Goal: Transaction & Acquisition: Purchase product/service

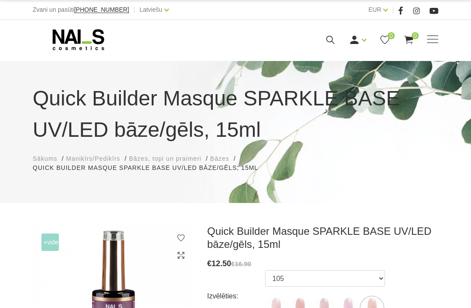
select select "6010"
click at [68, 36] on use at bounding box center [78, 39] width 51 height 21
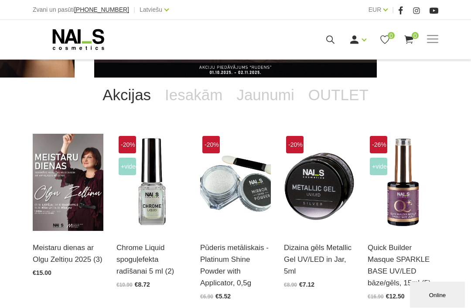
scroll to position [112, 0]
click at [333, 92] on link "OUTLET" at bounding box center [338, 95] width 74 height 35
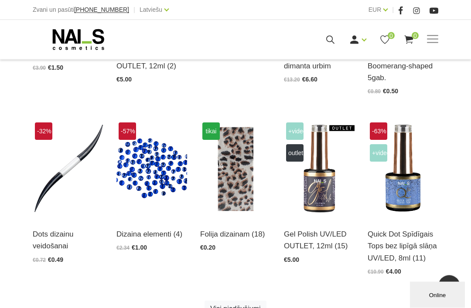
scroll to position [317, 0]
click at [404, 187] on img at bounding box center [403, 168] width 71 height 97
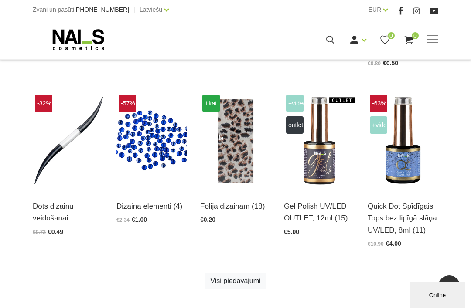
click at [317, 132] on img at bounding box center [319, 140] width 71 height 97
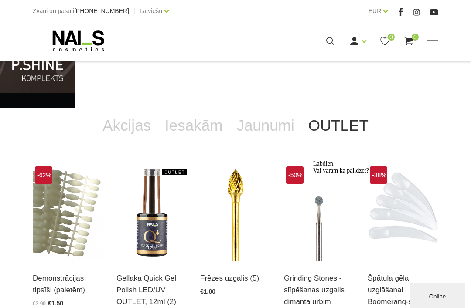
scroll to position [83, 0]
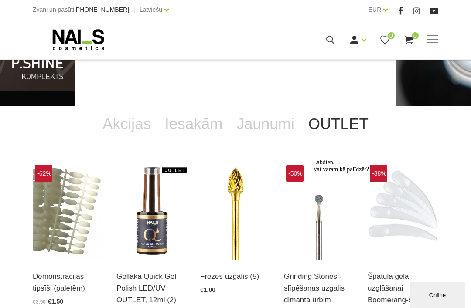
click at [148, 232] on img at bounding box center [151, 211] width 71 height 97
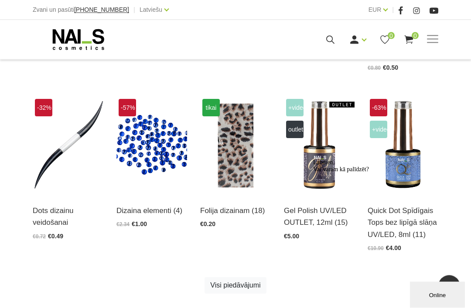
scroll to position [480, 0]
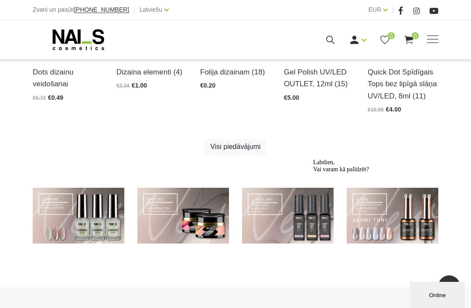
click at [411, 170] on div "Labdien, Vai varam kā palīdzēt?" at bounding box center [391, 166] width 157 height 14
click at [316, 173] on div "Labdien, Vai varam kā palīdzēt?" at bounding box center [391, 166] width 157 height 14
click at [317, 173] on div "Labdien, Vai varam kā palīdzēt?" at bounding box center [391, 166] width 157 height 14
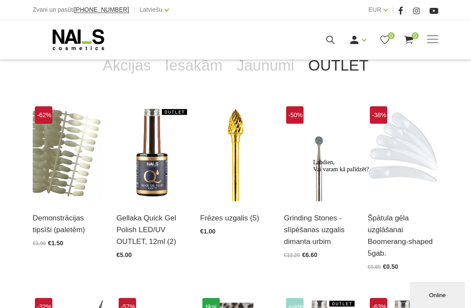
scroll to position [141, 0]
click at [289, 72] on link "Jaunumi" at bounding box center [264, 65] width 71 height 35
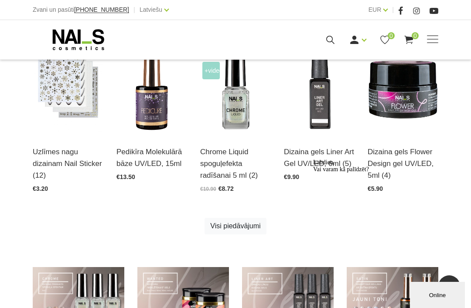
scroll to position [396, 0]
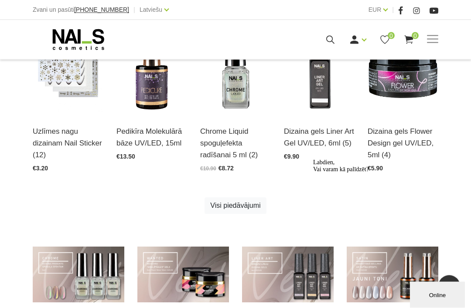
click at [245, 209] on link "Visi piedāvājumi" at bounding box center [234, 206] width 61 height 17
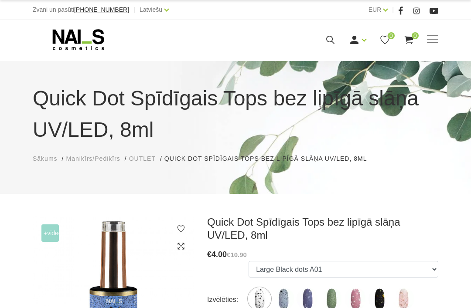
scroll to position [148, 0]
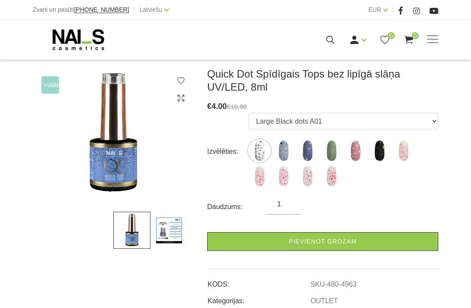
click at [187, 225] on img at bounding box center [168, 230] width 37 height 37
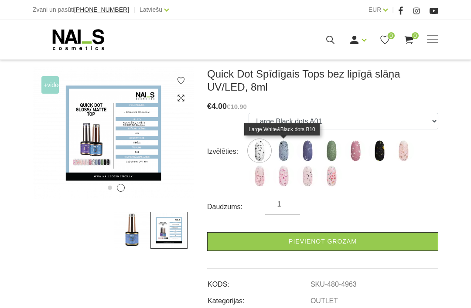
click at [291, 152] on img at bounding box center [283, 151] width 22 height 22
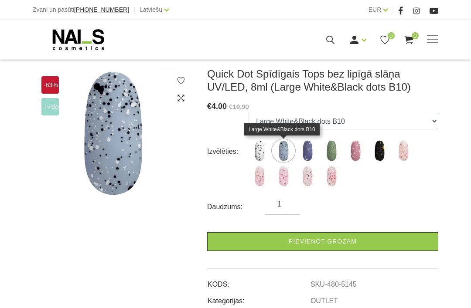
click at [316, 151] on img at bounding box center [307, 151] width 22 height 22
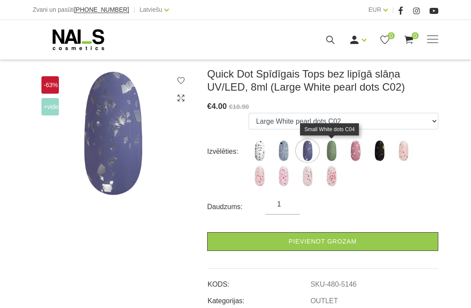
click at [339, 156] on img at bounding box center [331, 151] width 22 height 22
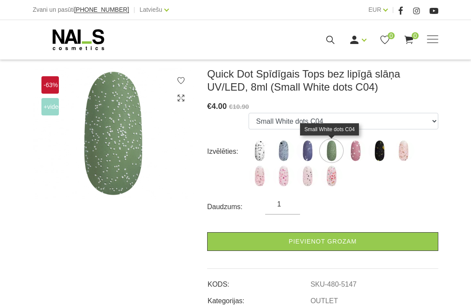
click at [350, 153] on img at bounding box center [355, 151] width 22 height 22
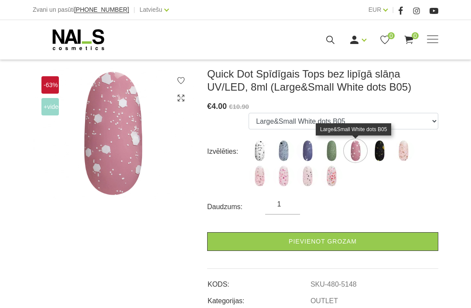
click at [377, 148] on img at bounding box center [379, 151] width 22 height 22
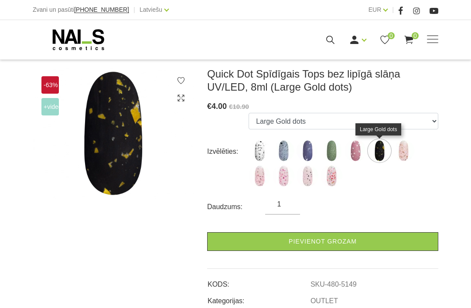
click at [388, 153] on img at bounding box center [379, 151] width 22 height 22
click at [401, 142] on img at bounding box center [403, 151] width 22 height 22
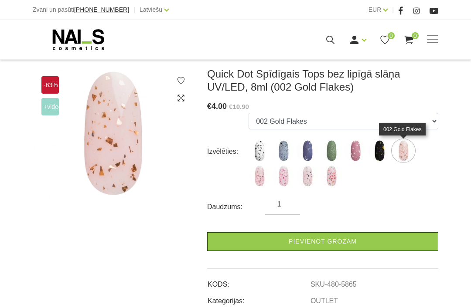
click at [263, 174] on img at bounding box center [260, 176] width 22 height 22
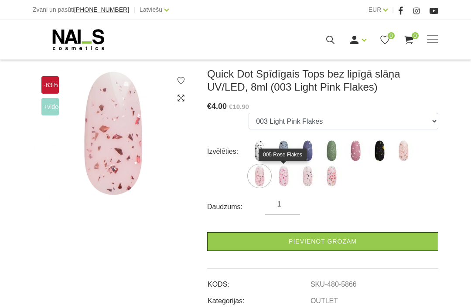
click at [289, 173] on img at bounding box center [283, 176] width 22 height 22
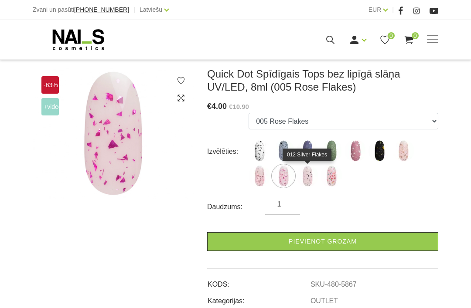
click at [310, 172] on img at bounding box center [307, 176] width 22 height 22
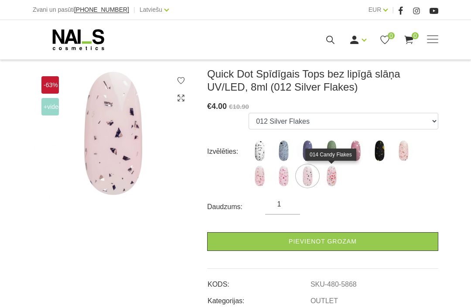
click at [332, 175] on img at bounding box center [331, 176] width 22 height 22
select select "5869"
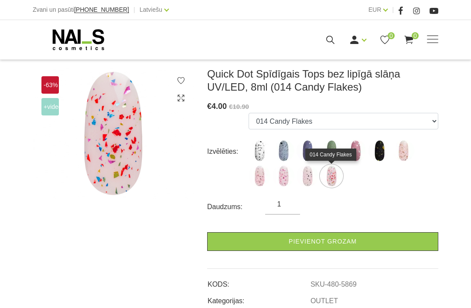
click at [347, 170] on ul "Large Black dots A01 Large White&Black dots B10 Large White pearl dots C02 Smal…" at bounding box center [344, 152] width 190 height 78
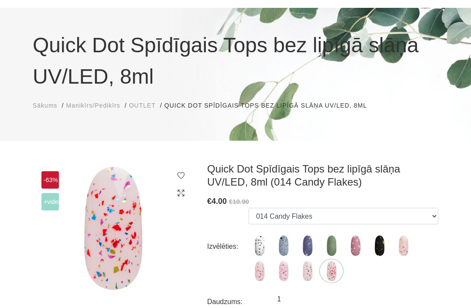
scroll to position [24, 0]
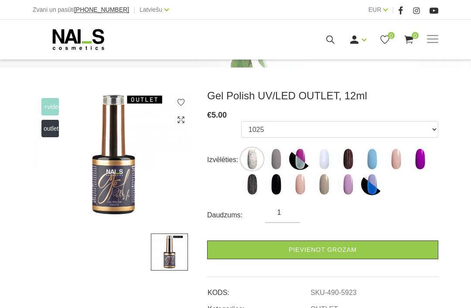
scroll to position [95, 0]
click at [259, 167] on img at bounding box center [252, 159] width 22 height 22
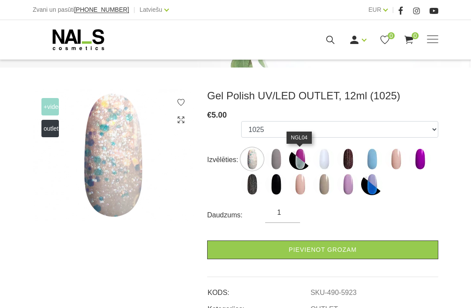
click at [294, 151] on img at bounding box center [300, 159] width 22 height 22
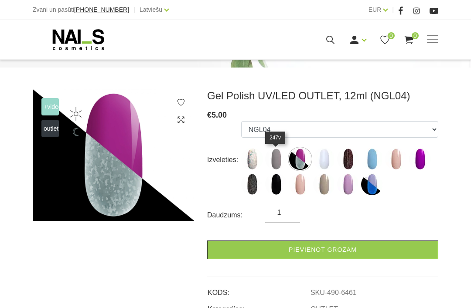
click at [282, 159] on img at bounding box center [276, 159] width 22 height 22
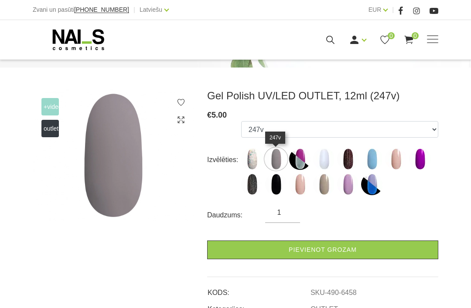
click at [300, 154] on img at bounding box center [300, 159] width 22 height 22
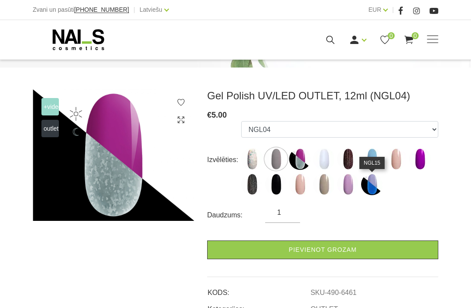
click at [370, 186] on img at bounding box center [372, 185] width 22 height 22
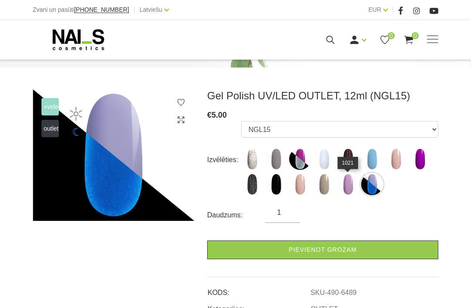
click at [358, 182] on img at bounding box center [348, 185] width 22 height 22
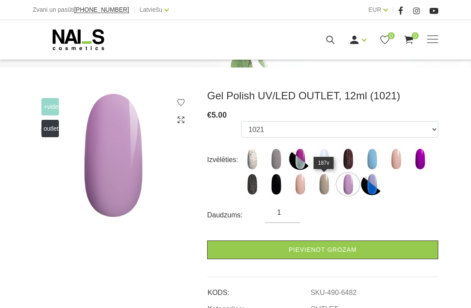
click at [334, 186] on img at bounding box center [324, 185] width 22 height 22
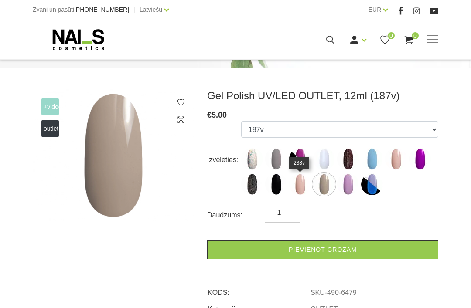
click at [306, 190] on img at bounding box center [300, 185] width 22 height 22
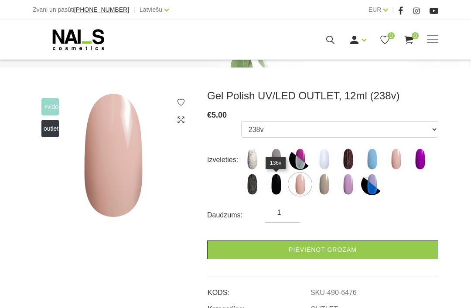
click at [283, 191] on img at bounding box center [276, 185] width 22 height 22
click at [382, 180] on img at bounding box center [372, 185] width 22 height 22
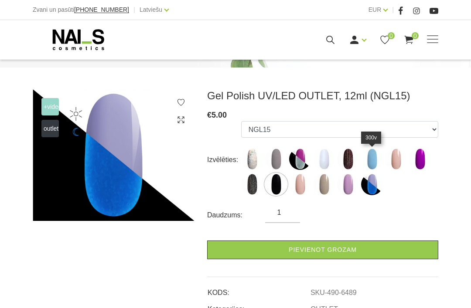
click at [368, 153] on img at bounding box center [372, 159] width 22 height 22
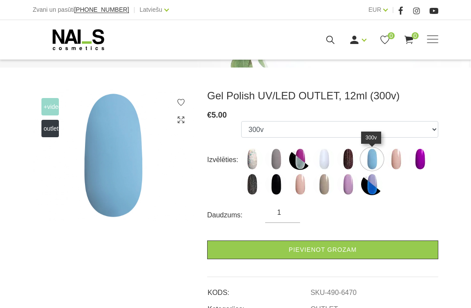
click at [352, 157] on img at bounding box center [348, 159] width 22 height 22
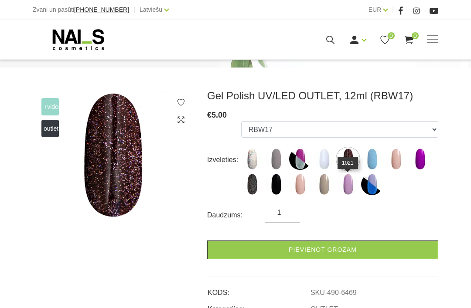
click at [357, 174] on img at bounding box center [348, 185] width 22 height 22
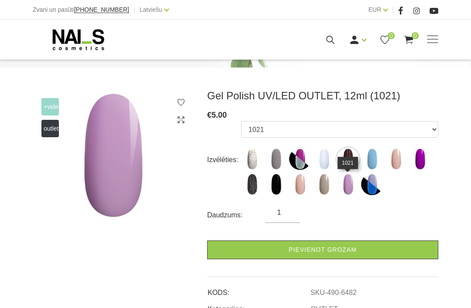
click at [340, 174] on img at bounding box center [348, 185] width 22 height 22
click at [320, 180] on img at bounding box center [324, 185] width 22 height 22
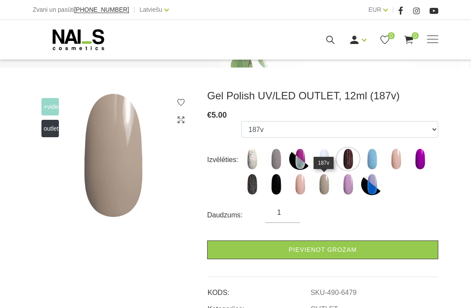
click at [306, 185] on img at bounding box center [300, 185] width 22 height 22
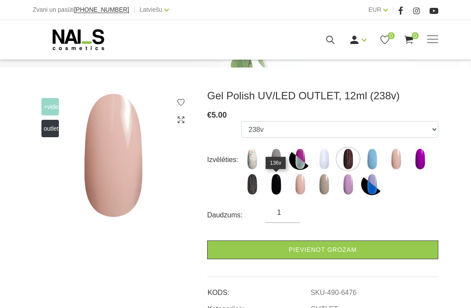
click at [276, 181] on img at bounding box center [276, 185] width 22 height 22
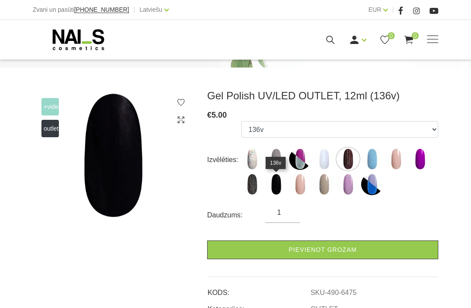
click at [250, 189] on img at bounding box center [252, 185] width 22 height 22
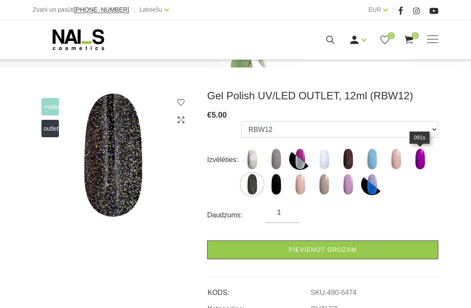
click at [414, 170] on img at bounding box center [420, 159] width 22 height 22
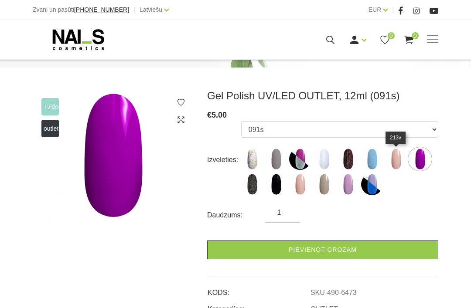
click at [403, 167] on img at bounding box center [396, 159] width 22 height 22
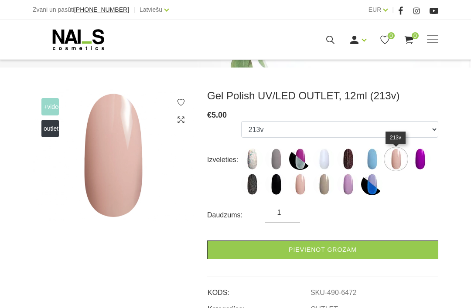
click at [382, 162] on img at bounding box center [372, 159] width 22 height 22
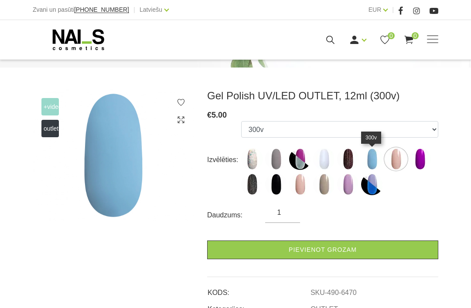
click at [367, 163] on img at bounding box center [372, 159] width 22 height 22
click at [350, 162] on img at bounding box center [348, 159] width 22 height 22
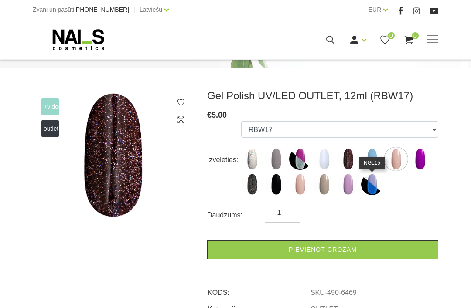
click at [369, 183] on img at bounding box center [372, 185] width 22 height 22
select select "6489"
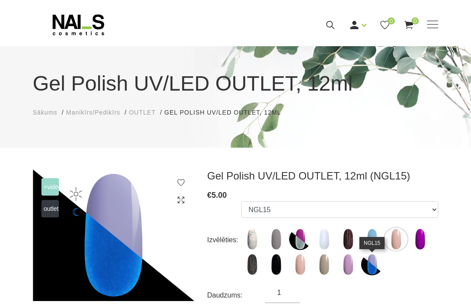
scroll to position [0, 0]
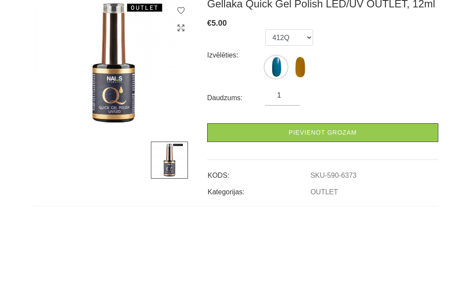
scroll to position [123, 0]
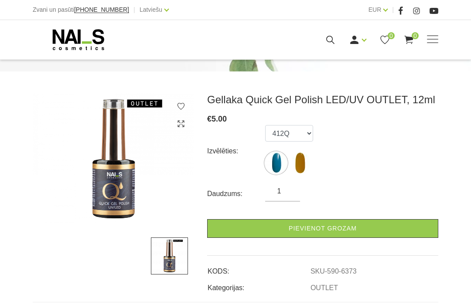
click at [296, 163] on img at bounding box center [300, 163] width 22 height 22
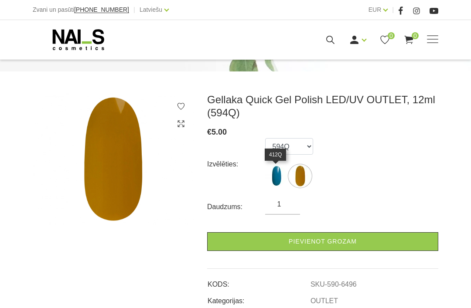
click at [283, 169] on img at bounding box center [276, 176] width 22 height 22
select select "6373"
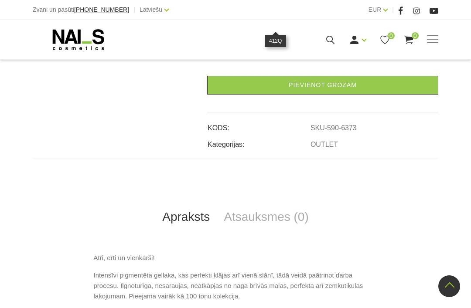
scroll to position [275, 0]
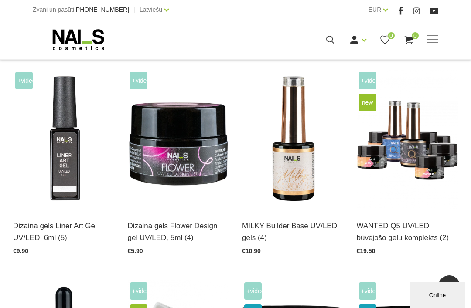
scroll to position [577, 0]
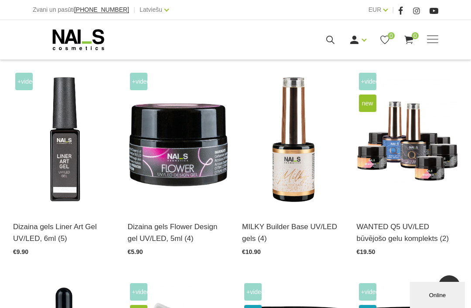
click at [47, 106] on img at bounding box center [64, 141] width 102 height 140
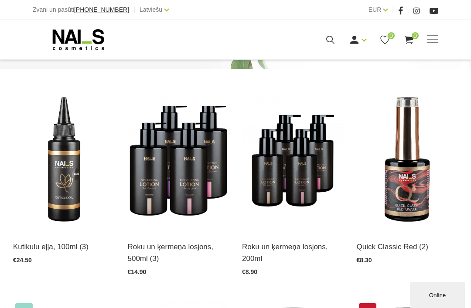
scroll to position [137, 0]
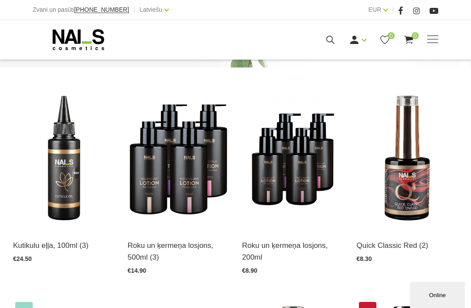
click at [398, 153] on img at bounding box center [408, 159] width 102 height 140
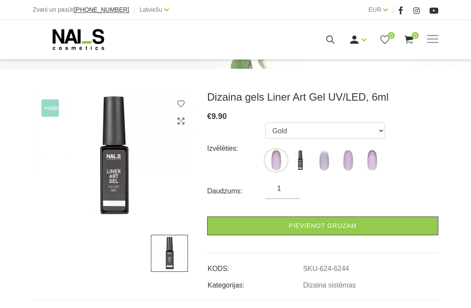
scroll to position [94, 0]
click at [273, 159] on img at bounding box center [276, 161] width 22 height 22
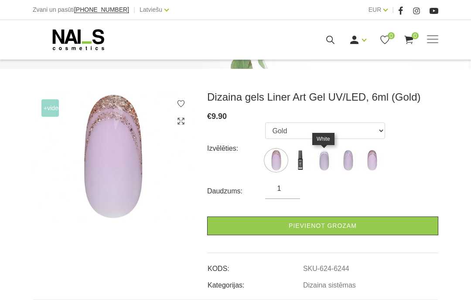
click at [323, 159] on img at bounding box center [324, 161] width 22 height 22
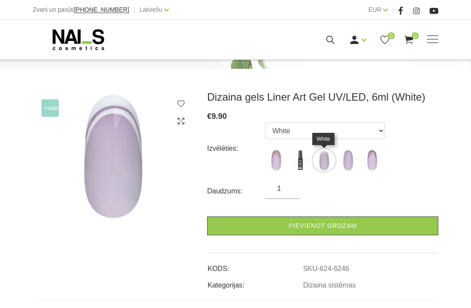
click at [347, 156] on img at bounding box center [348, 161] width 22 height 22
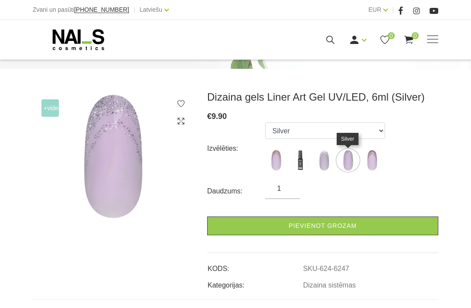
click at [363, 152] on img at bounding box center [372, 161] width 22 height 22
select select "6248"
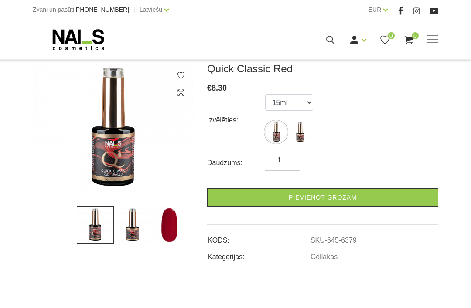
scroll to position [122, 0]
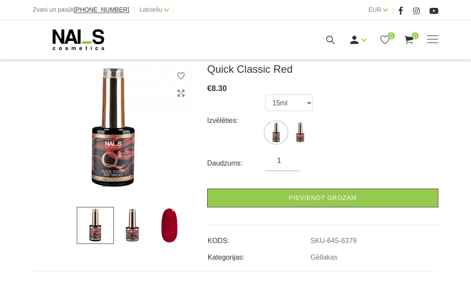
click at [164, 230] on img at bounding box center [169, 225] width 37 height 37
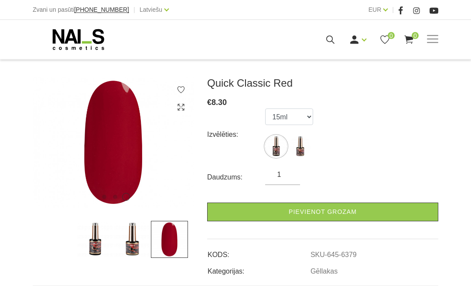
scroll to position [105, 0]
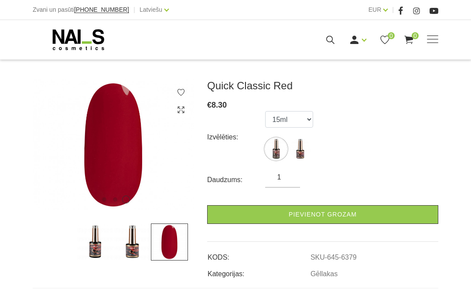
click at [310, 148] on img at bounding box center [300, 149] width 22 height 22
select select "6379"
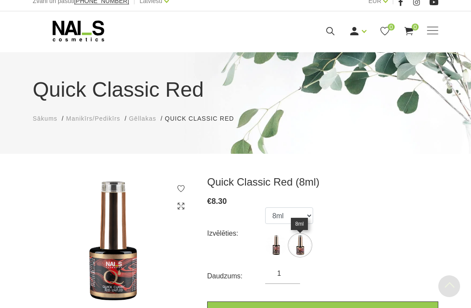
scroll to position [0, 0]
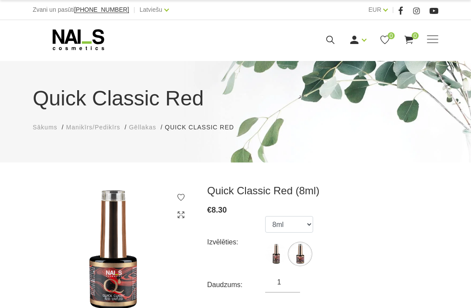
click at [122, 92] on h1 "Quick Classic Red" at bounding box center [235, 98] width 405 height 31
click at [72, 33] on use at bounding box center [78, 39] width 51 height 21
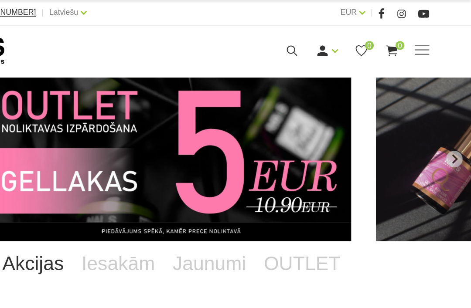
click at [94, 132] on img "10 of 11" at bounding box center [235, 125] width 283 height 129
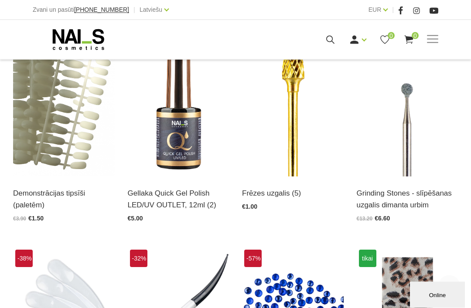
scroll to position [189, 0]
click at [174, 153] on img at bounding box center [179, 107] width 102 height 140
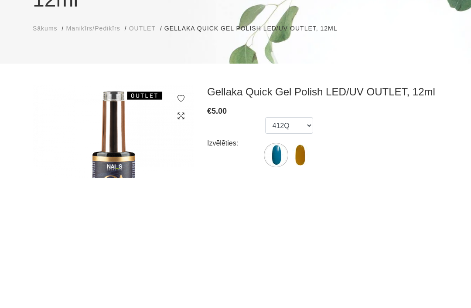
scroll to position [129, 0]
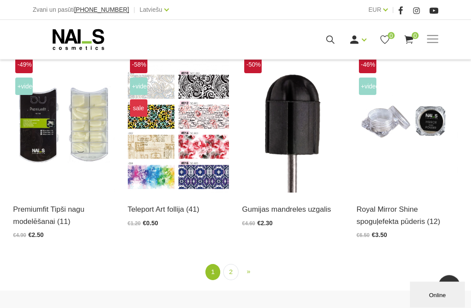
scroll to position [1238, 0]
click at [234, 277] on link "2" at bounding box center [230, 272] width 15 height 16
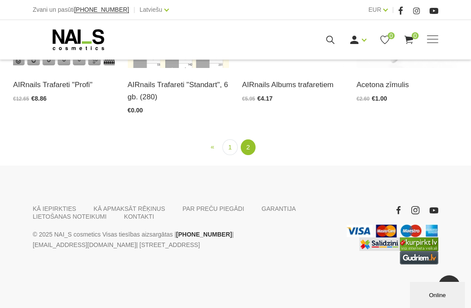
scroll to position [1235, 0]
click at [236, 156] on link "1" at bounding box center [229, 148] width 15 height 16
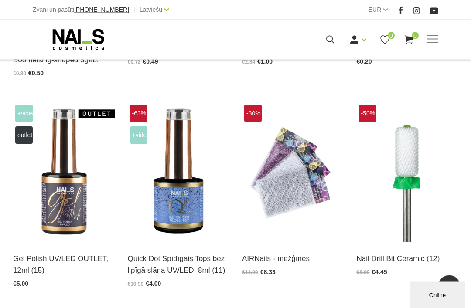
scroll to position [545, 0]
click at [71, 211] on img at bounding box center [64, 172] width 102 height 140
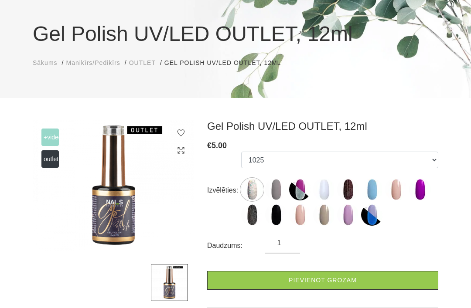
scroll to position [70, 0]
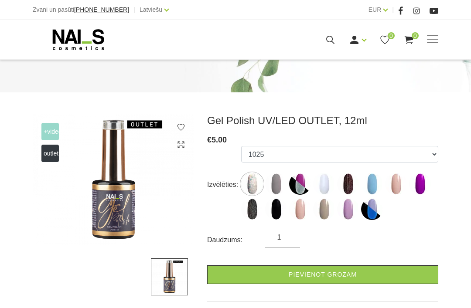
click at [277, 214] on img at bounding box center [276, 209] width 22 height 22
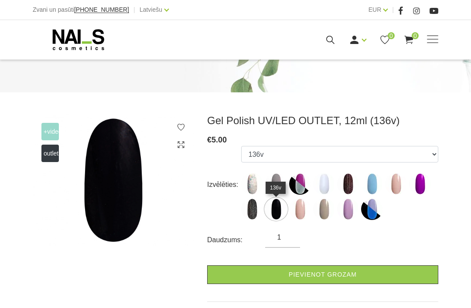
click at [307, 247] on div "Daudzums: 1" at bounding box center [322, 240] width 231 height 16
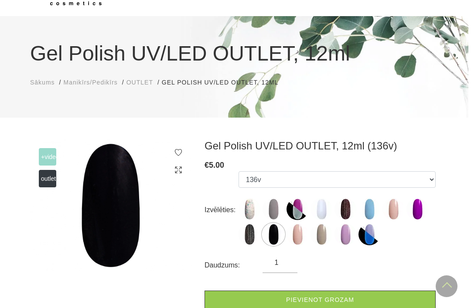
scroll to position [53, 0]
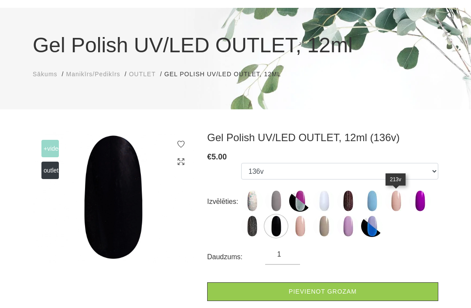
click at [392, 209] on img at bounding box center [396, 201] width 22 height 22
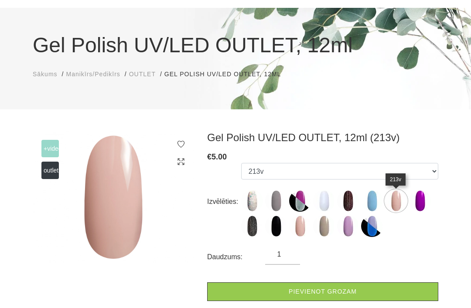
click at [421, 211] on img at bounding box center [420, 201] width 22 height 22
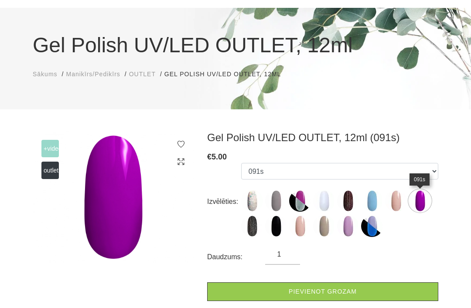
click at [389, 205] on img at bounding box center [396, 201] width 22 height 22
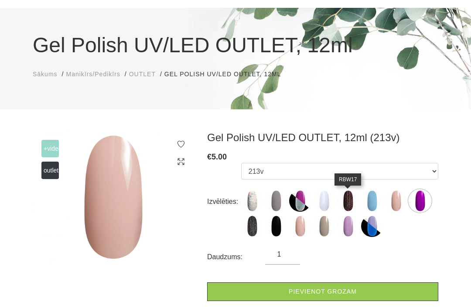
click at [358, 202] on img at bounding box center [348, 201] width 22 height 22
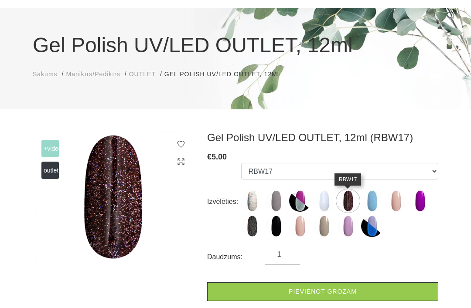
click at [344, 206] on img at bounding box center [348, 201] width 22 height 22
click at [353, 225] on img at bounding box center [348, 226] width 22 height 22
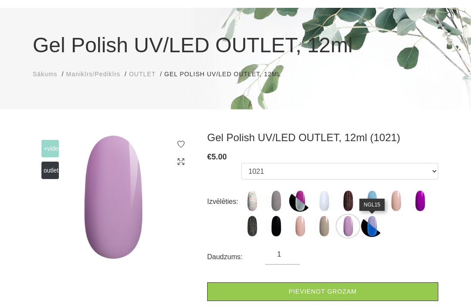
click at [372, 231] on img at bounding box center [372, 226] width 22 height 22
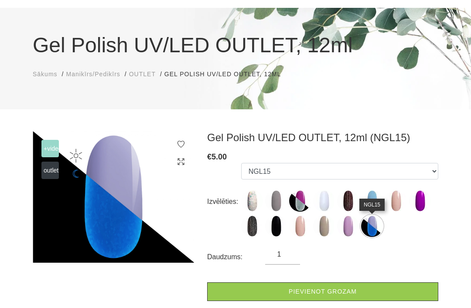
click at [318, 236] on img at bounding box center [324, 226] width 22 height 22
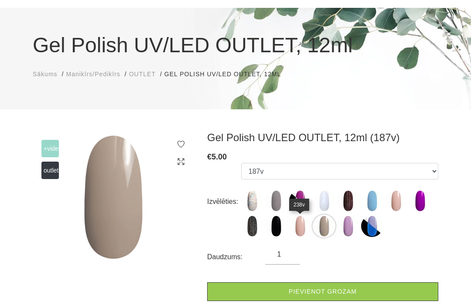
click at [300, 201] on img at bounding box center [300, 201] width 22 height 22
select select "6461"
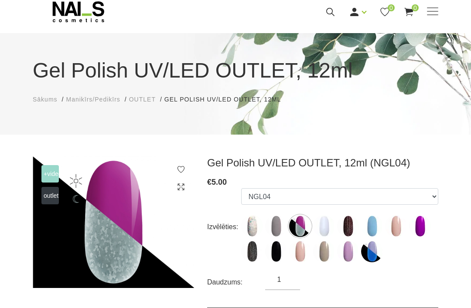
scroll to position [0, 0]
